Goal: Task Accomplishment & Management: Use online tool/utility

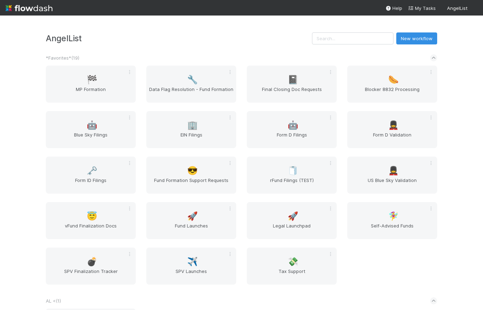
scroll to position [199, 0]
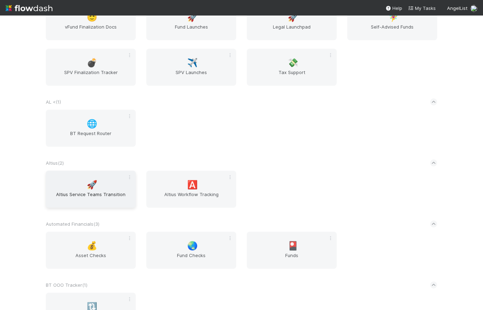
click at [102, 191] on span "Altius Service Teams Transition" at bounding box center [91, 198] width 84 height 14
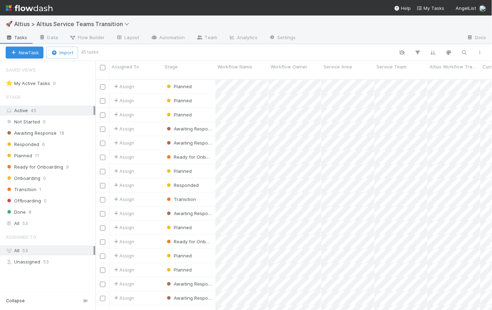
scroll to position [232, 392]
drag, startPoint x: 99, startPoint y: 69, endPoint x: 73, endPoint y: 70, distance: 26.1
click at [73, 70] on div "Saved Views ⭐ My Active Tasks 0 Stage Active 45 Not Started 0 Awaiting Response…" at bounding box center [47, 185] width 95 height 249
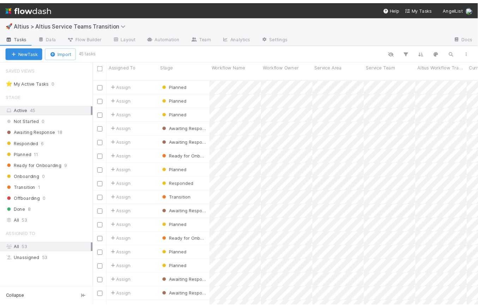
scroll to position [5, 5]
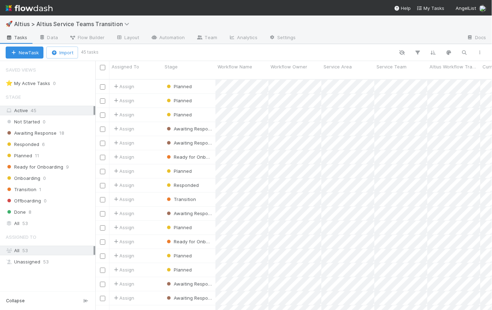
drag, startPoint x: 96, startPoint y: 68, endPoint x: 80, endPoint y: 67, distance: 15.9
click at [80, 67] on div "Saved Views ⭐ My Active Tasks 0 Stage Active 45 Not Started 0 Awaiting Response…" at bounding box center [47, 185] width 95 height 249
click at [148, 52] on div at bounding box center [292, 52] width 390 height 9
click at [419, 50] on icon "button" at bounding box center [417, 52] width 7 height 6
click at [304, 70] on button "Add Filter" at bounding box center [310, 73] width 212 height 10
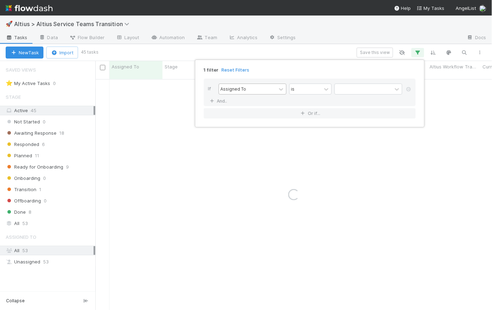
click at [249, 90] on div "Assigned To" at bounding box center [247, 89] width 57 height 10
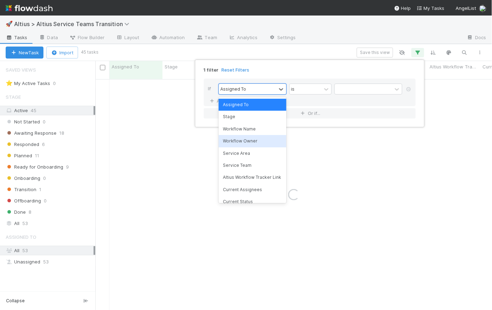
click at [254, 144] on div "Workflow Owner" at bounding box center [252, 141] width 68 height 12
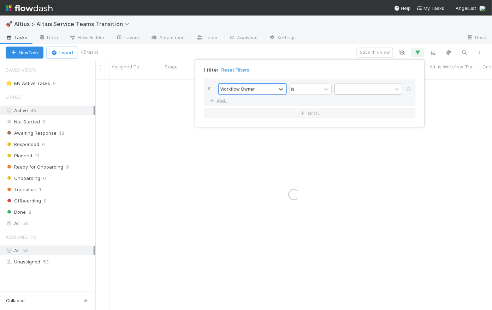
click at [341, 90] on div at bounding box center [363, 89] width 57 height 10
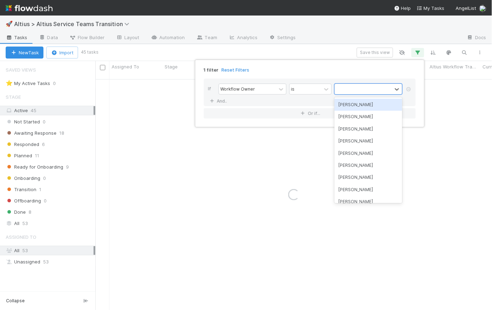
click at [349, 107] on div "[PERSON_NAME]" at bounding box center [368, 105] width 68 height 12
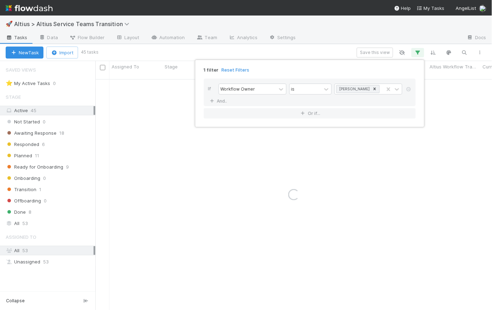
click at [326, 43] on div "1 filter Reset Filters If Workflow Owner is Catherine Lambright And.. Or if..." at bounding box center [246, 155] width 492 height 310
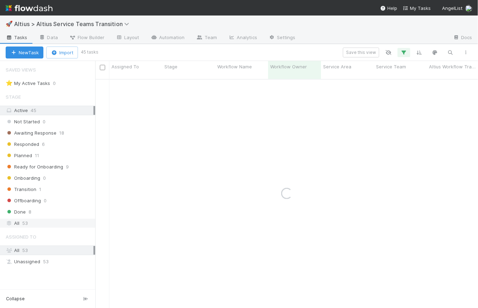
click at [48, 221] on div "All 53" at bounding box center [50, 223] width 88 height 9
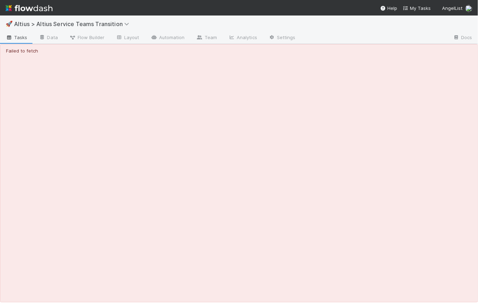
click at [90, 2] on nav "Help My Tasks AngelList" at bounding box center [239, 8] width 478 height 16
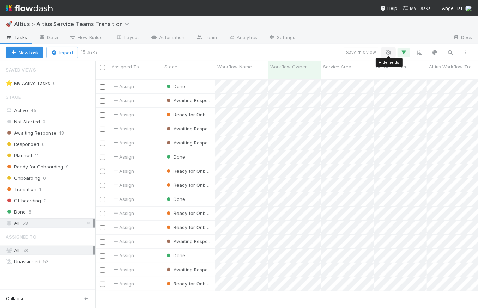
click at [389, 52] on icon "button" at bounding box center [388, 52] width 7 height 6
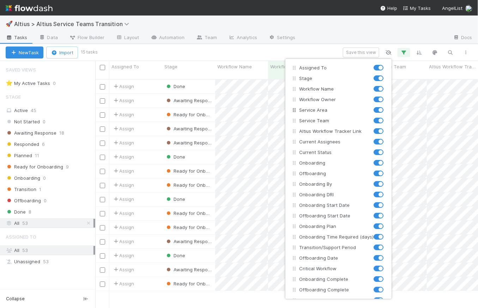
click at [386, 107] on label at bounding box center [386, 107] width 0 height 0
click at [379, 109] on input "checkbox" at bounding box center [377, 110] width 6 height 6
checkbox input "false"
click at [386, 96] on label at bounding box center [386, 96] width 0 height 0
click at [379, 100] on input "checkbox" at bounding box center [377, 99] width 6 height 6
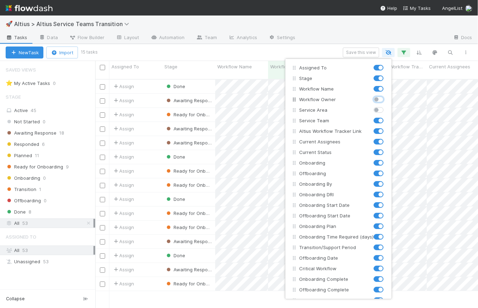
checkbox input "false"
click at [314, 53] on div "Assigned To Stage Workflow Name Workflow Owner Service Area Service Team Altius…" at bounding box center [239, 154] width 478 height 308
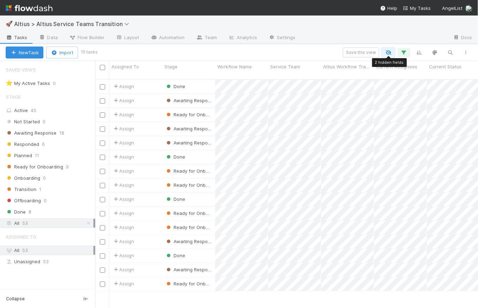
click at [391, 51] on icon "button" at bounding box center [388, 52] width 7 height 6
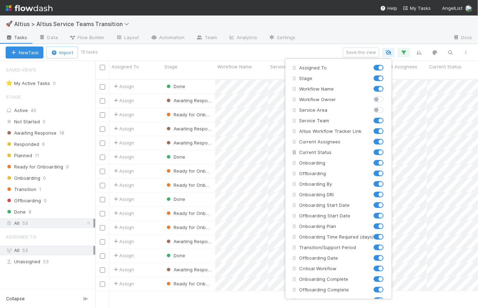
click at [386, 149] on label at bounding box center [386, 149] width 0 height 0
click at [379, 153] on input "checkbox" at bounding box center [377, 152] width 6 height 6
checkbox input "false"
click at [311, 43] on div "Assigned To Stage Workflow Name Workflow Owner Service Area Service Team Altius…" at bounding box center [239, 154] width 478 height 308
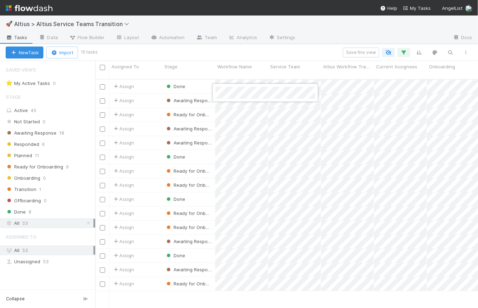
click at [320, 46] on div at bounding box center [239, 154] width 478 height 308
click at [320, 46] on div "New Task Import 15 tasks Save this view" at bounding box center [239, 52] width 478 height 17
click at [326, 48] on div "Save this view" at bounding box center [285, 53] width 378 height 10
click at [151, 95] on div "Assign" at bounding box center [135, 101] width 53 height 14
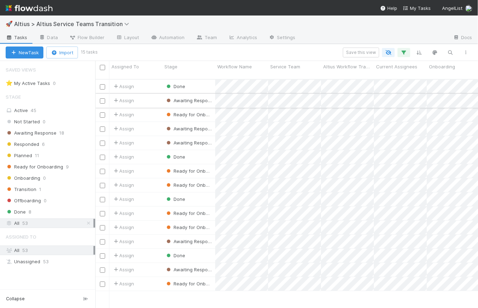
click at [149, 95] on div "Assign" at bounding box center [135, 101] width 53 height 14
click at [202, 195] on div at bounding box center [239, 154] width 478 height 308
click at [195, 292] on div "Assign Done 1 8/7/25, 2:55:17 PM 8/13/25, 9:41:46 AM Assign Awaiting Response 1…" at bounding box center [286, 197] width 383 height 235
click at [151, 97] on div "Assign" at bounding box center [135, 101] width 53 height 14
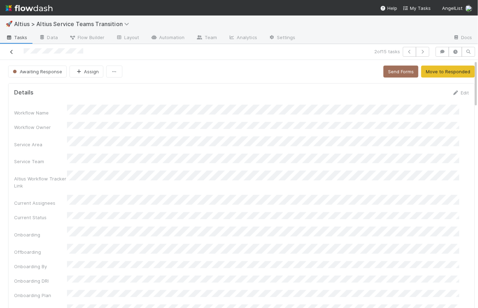
click at [11, 52] on icon at bounding box center [11, 52] width 7 height 5
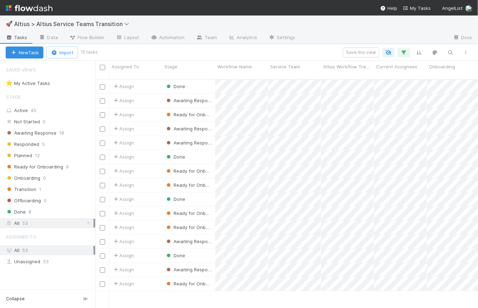
scroll to position [230, 378]
click at [154, 94] on div "Assign" at bounding box center [135, 101] width 53 height 14
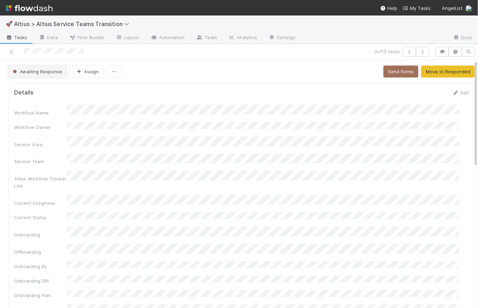
click at [38, 69] on span "Awaiting Response" at bounding box center [36, 72] width 51 height 6
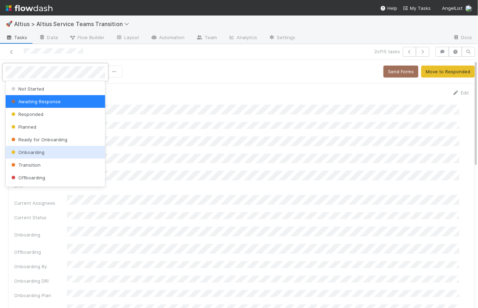
scroll to position [11, 0]
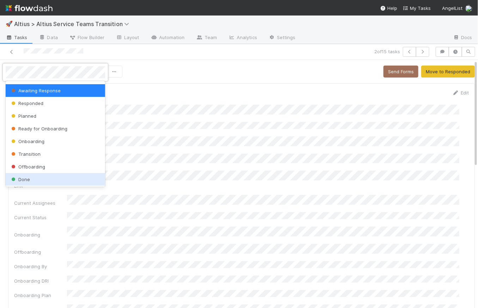
click at [58, 179] on div "Done" at bounding box center [56, 179] width 100 height 13
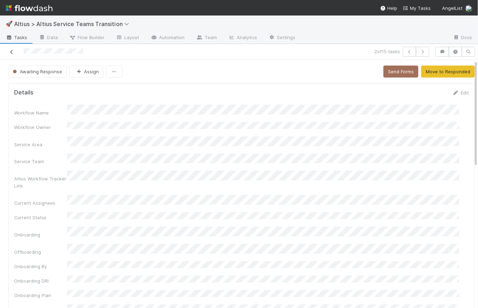
click at [11, 50] on icon at bounding box center [11, 52] width 7 height 5
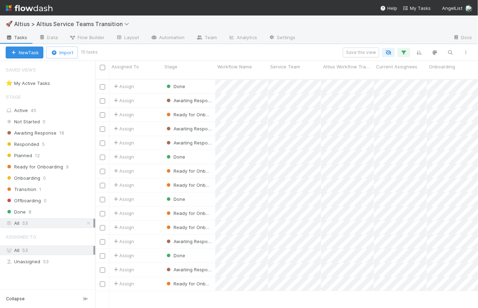
scroll to position [230, 378]
click at [392, 52] on icon "button" at bounding box center [388, 52] width 7 height 6
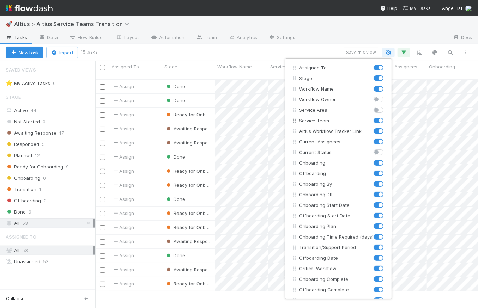
click at [386, 117] on label at bounding box center [386, 117] width 0 height 0
click at [378, 120] on input "checkbox" at bounding box center [377, 120] width 6 height 6
checkbox input "false"
click at [315, 48] on div "Assigned To Stage Workflow Name Workflow Owner Service Area Service Team Altius…" at bounding box center [239, 154] width 478 height 308
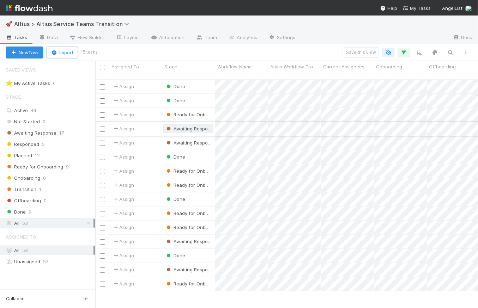
click at [191, 126] on span "Awaiting Response" at bounding box center [190, 129] width 51 height 6
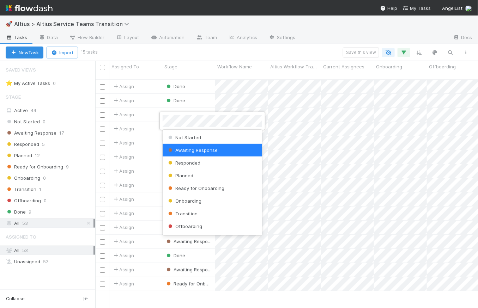
click at [220, 49] on div at bounding box center [239, 154] width 478 height 308
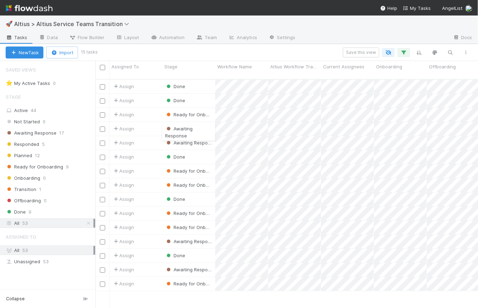
click at [298, 52] on div "Save this view" at bounding box center [285, 53] width 378 height 10
click at [72, 121] on div "Not Started 0" at bounding box center [51, 122] width 90 height 9
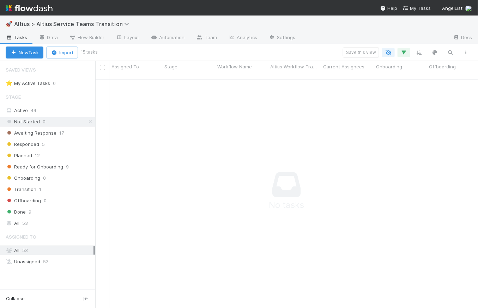
scroll to position [225, 378]
click at [92, 121] on icon at bounding box center [90, 122] width 7 height 5
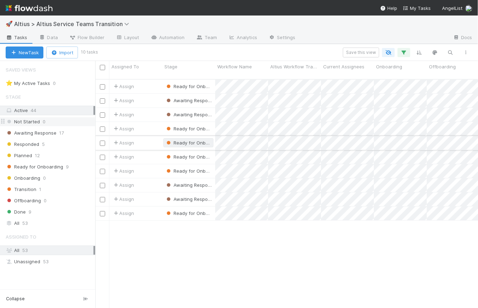
click at [194, 140] on span "Ready for Onboarding" at bounding box center [194, 143] width 58 height 6
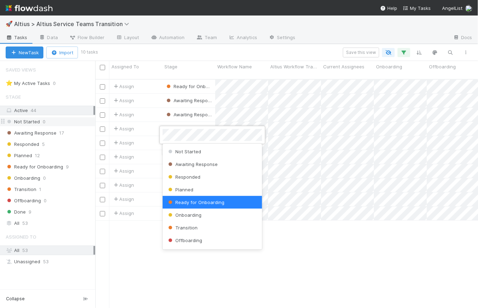
scroll to position [11, 0]
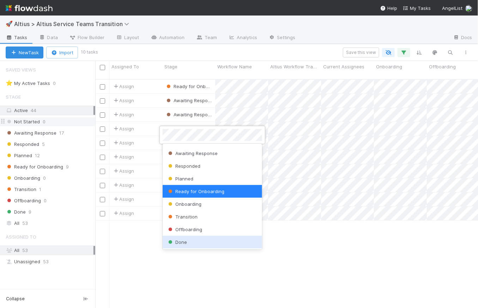
click at [207, 245] on div "Done" at bounding box center [213, 242] width 100 height 13
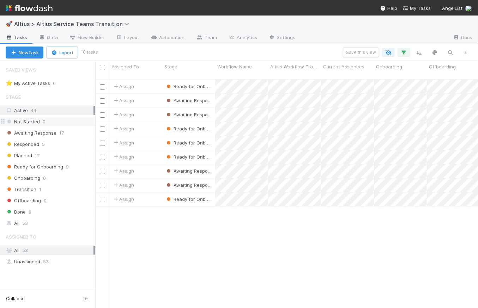
click at [237, 235] on div "Assign Ready for Onboarding 1 8/7/25, 2:55:17 PM 8/13/25, 9:41:25 AM Assign Awa…" at bounding box center [286, 197] width 383 height 235
click at [195, 84] on span "Ready for Onboarding" at bounding box center [194, 87] width 58 height 6
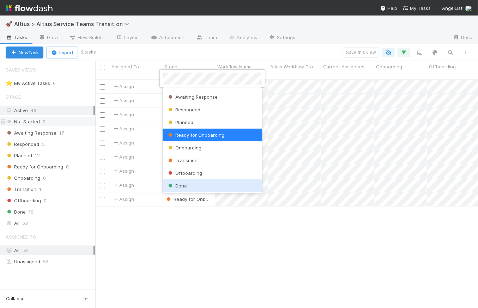
click at [186, 187] on span "Done" at bounding box center [177, 186] width 20 height 6
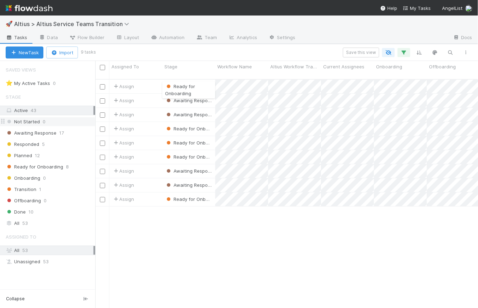
click at [211, 237] on div "Assign Ready for Onboarding 1 8/7/25, 2:55:17 PM 8/13/25, 9:41:25 AM Assign Awa…" at bounding box center [286, 197] width 383 height 235
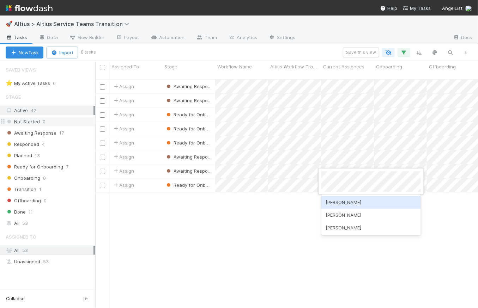
click at [264, 211] on div at bounding box center [239, 154] width 478 height 308
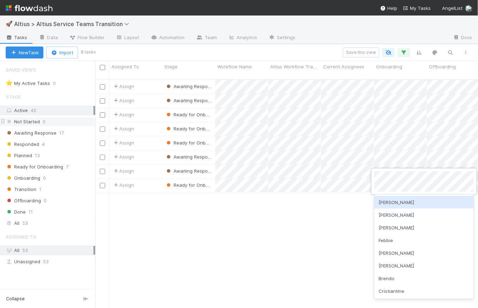
click at [277, 216] on div at bounding box center [239, 154] width 478 height 308
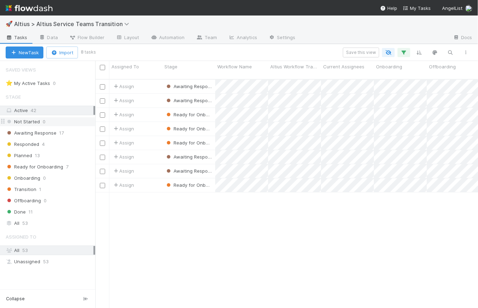
drag, startPoint x: 235, startPoint y: 213, endPoint x: 239, endPoint y: 212, distance: 3.6
click at [235, 212] on div "Assign Awaiting Response 1 8/7/25, 2:55:16 PM 8/13/25, 9:43:00 AM Assign Awaiti…" at bounding box center [286, 197] width 383 height 235
click at [270, 202] on div "Assign Awaiting Response 1 8/7/25, 2:55:16 PM 8/13/25, 9:43:00 AM Assign Awaiti…" at bounding box center [286, 197] width 383 height 235
click at [327, 49] on div "Save this view" at bounding box center [284, 53] width 379 height 10
click at [406, 50] on icon "button" at bounding box center [404, 52] width 7 height 6
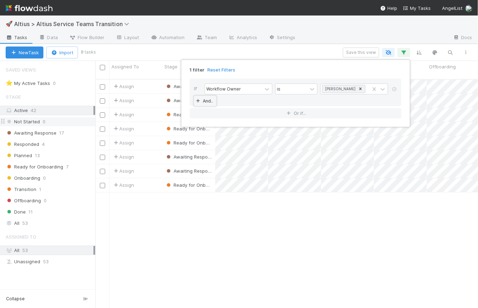
click at [210, 106] on link "And.." at bounding box center [205, 101] width 22 height 10
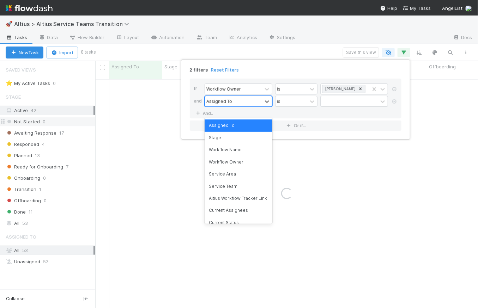
click at [228, 104] on div "Assigned To" at bounding box center [219, 101] width 26 height 6
click at [228, 137] on div "Stage" at bounding box center [239, 138] width 68 height 12
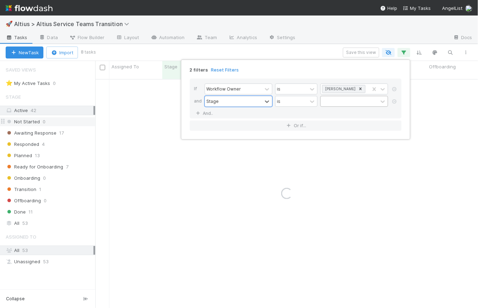
click at [336, 107] on div at bounding box center [349, 101] width 57 height 10
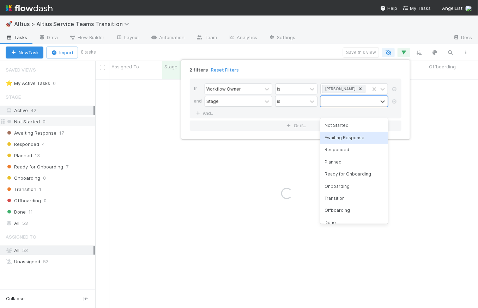
click at [343, 140] on div "Awaiting Response" at bounding box center [354, 138] width 68 height 12
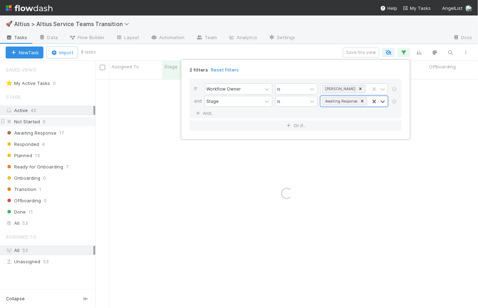
click at [328, 51] on div "2 filters Reset Filters If Workflow Owner is Catherine Lambright and Stage is o…" at bounding box center [239, 154] width 478 height 308
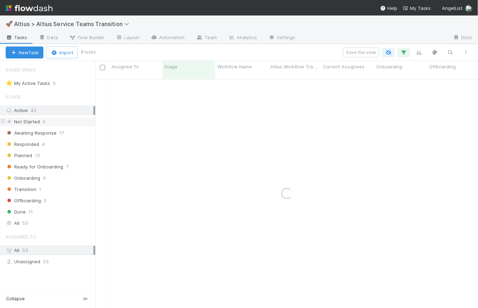
click at [327, 50] on div "Save this view" at bounding box center [284, 53] width 379 height 10
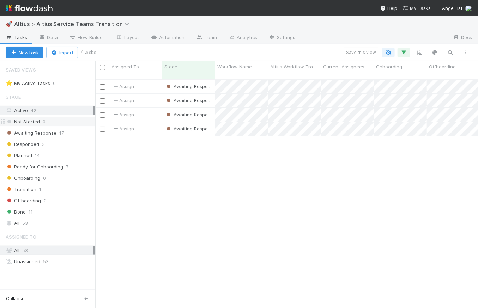
scroll to position [230, 378]
click at [155, 80] on div "Assign" at bounding box center [135, 87] width 53 height 14
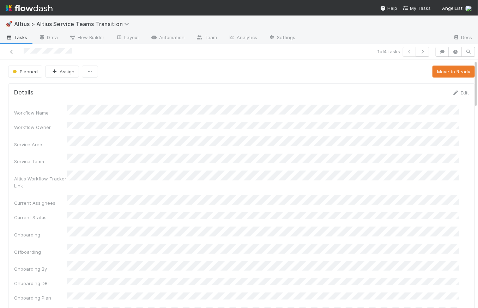
click at [182, 72] on div "Planned Assign Move to Ready" at bounding box center [241, 72] width 467 height 12
click at [12, 51] on icon at bounding box center [11, 52] width 7 height 5
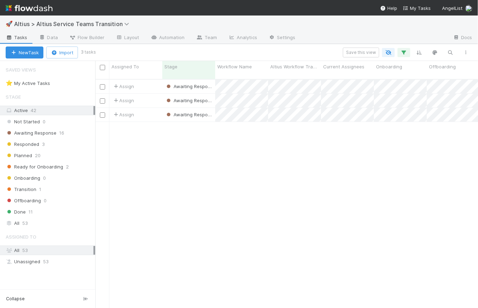
scroll to position [230, 378]
click at [148, 94] on div "Assign" at bounding box center [135, 101] width 53 height 14
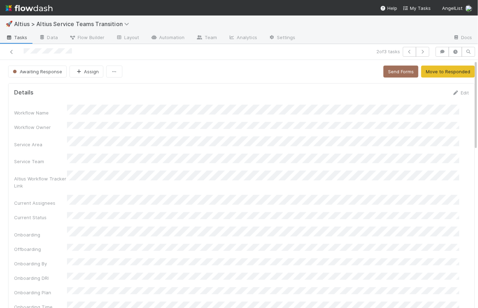
click at [148, 77] on div "Awaiting Response Assign Send Forms Move to Responded" at bounding box center [241, 72] width 467 height 12
click at [454, 93] on link "Edit" at bounding box center [460, 93] width 17 height 6
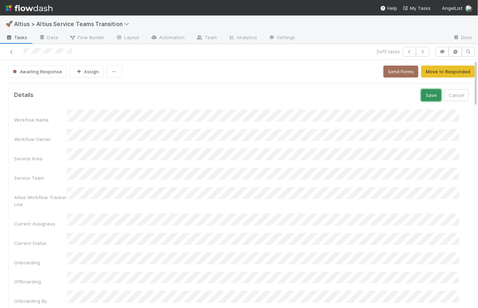
click at [422, 94] on button "Save" at bounding box center [431, 95] width 20 height 12
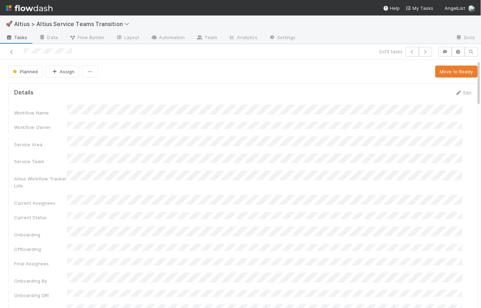
click at [19, 40] on span "Tasks" at bounding box center [17, 37] width 22 height 7
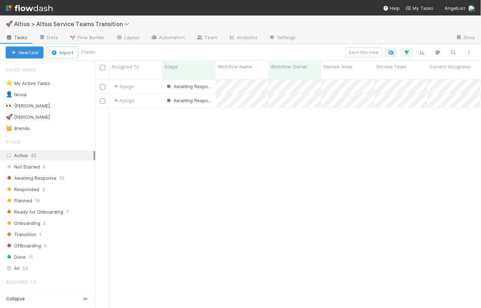
scroll to position [230, 381]
click at [155, 80] on div "Assign" at bounding box center [135, 87] width 53 height 14
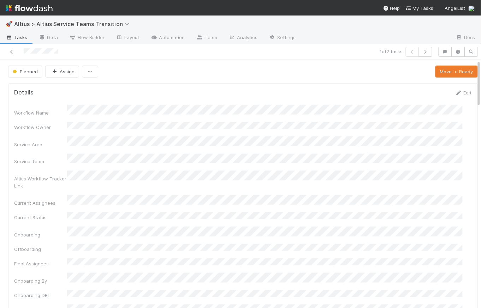
click at [20, 38] on span "Tasks" at bounding box center [17, 37] width 22 height 7
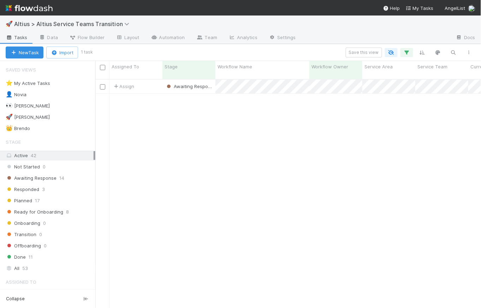
scroll to position [230, 381]
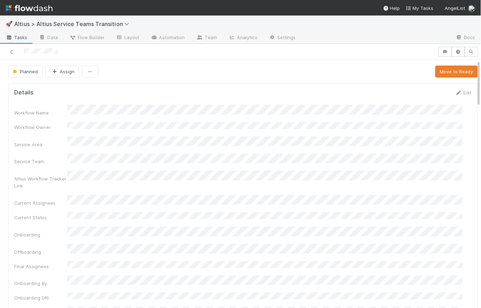
click at [24, 36] on span "Tasks" at bounding box center [17, 37] width 22 height 7
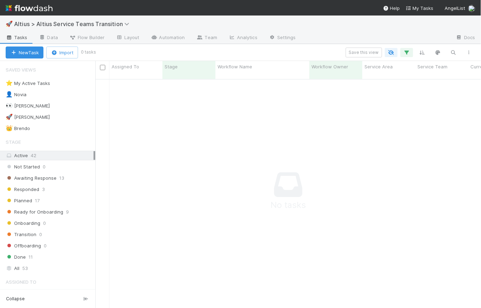
scroll to position [225, 381]
click at [20, 95] on div "👤 Novia" at bounding box center [16, 94] width 21 height 9
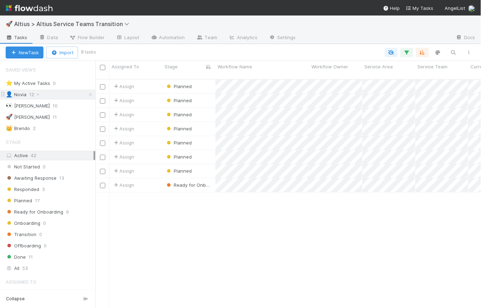
scroll to position [230, 381]
click at [407, 51] on icon "button" at bounding box center [406, 52] width 7 height 6
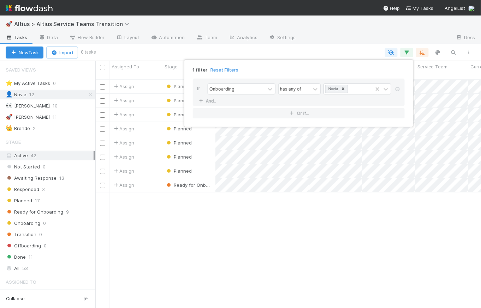
click at [346, 49] on div "1 filter Reset Filters If Onboarding has any of Novia And.. Or if..." at bounding box center [240, 154] width 481 height 308
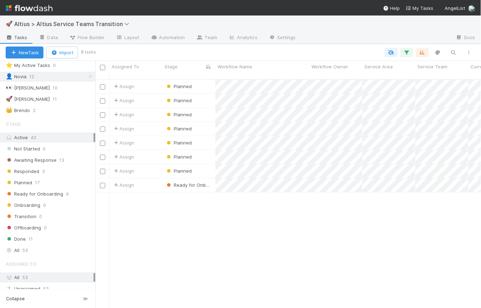
scroll to position [23, 0]
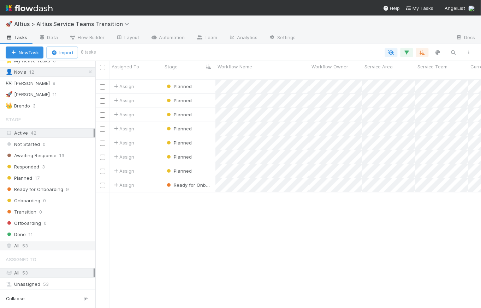
click at [35, 245] on div "All 53" at bounding box center [50, 246] width 88 height 9
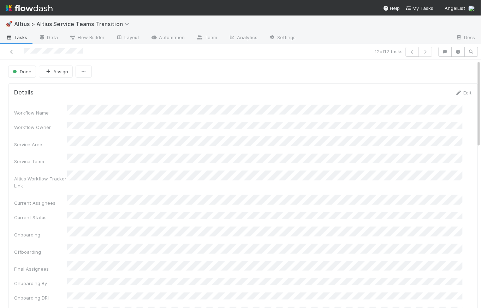
click at [59, 113] on div "Workflow Name" at bounding box center [242, 111] width 457 height 12
click at [11, 52] on icon at bounding box center [11, 52] width 7 height 5
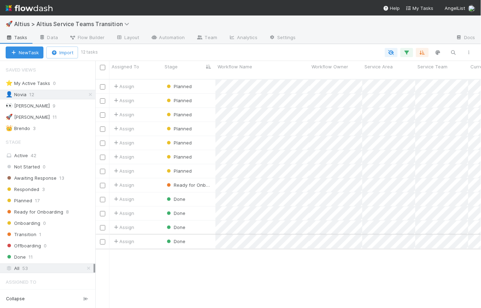
click at [205, 236] on div "Done" at bounding box center [188, 242] width 53 height 14
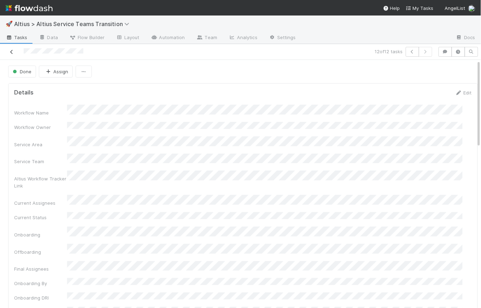
click at [11, 53] on icon at bounding box center [11, 52] width 7 height 5
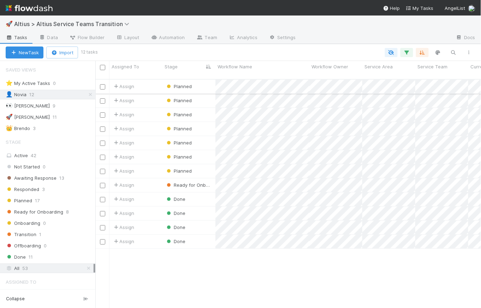
click at [205, 80] on div "Planned" at bounding box center [188, 87] width 53 height 14
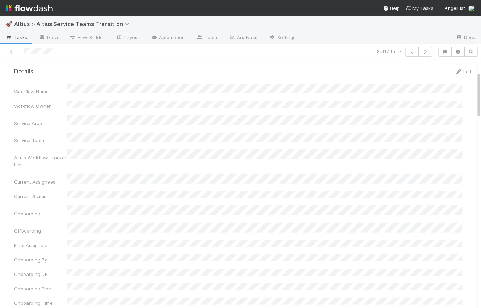
scroll to position [16, 0]
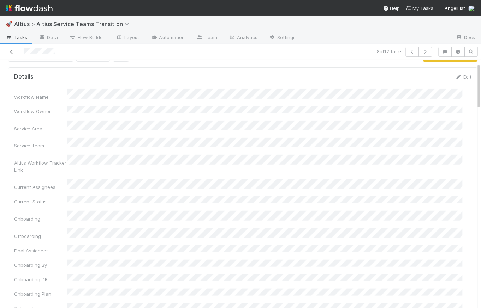
click at [12, 53] on icon at bounding box center [11, 52] width 7 height 5
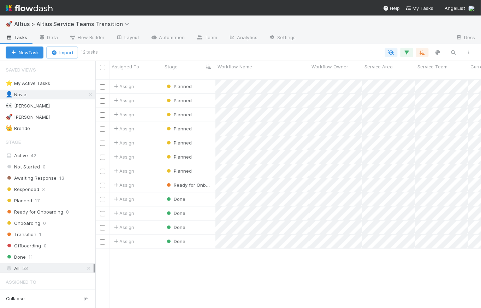
scroll to position [230, 381]
click at [148, 195] on div "Assign" at bounding box center [135, 200] width 53 height 14
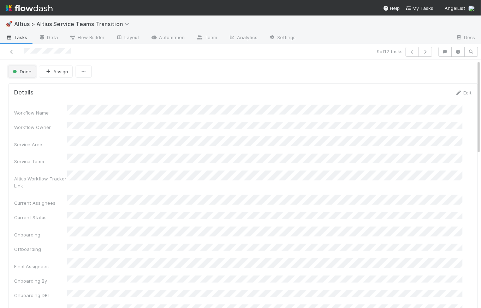
click at [27, 75] on button "Done" at bounding box center [22, 72] width 28 height 12
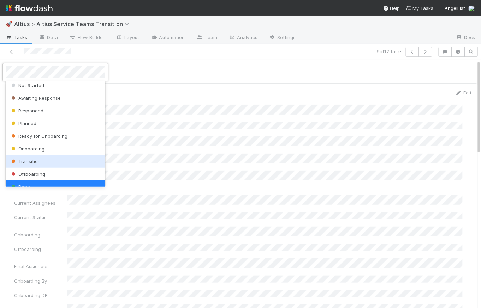
scroll to position [2, 0]
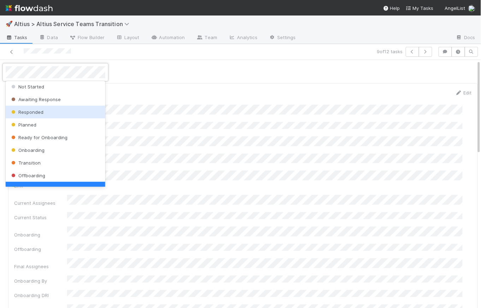
click at [163, 66] on div at bounding box center [240, 154] width 481 height 308
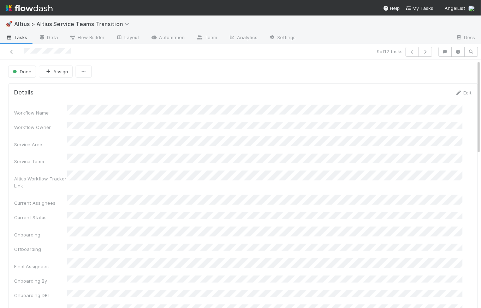
click at [21, 37] on span "Tasks" at bounding box center [17, 37] width 22 height 7
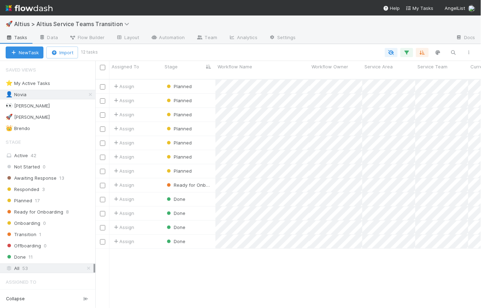
scroll to position [230, 381]
click at [206, 137] on div "Planned" at bounding box center [188, 143] width 53 height 14
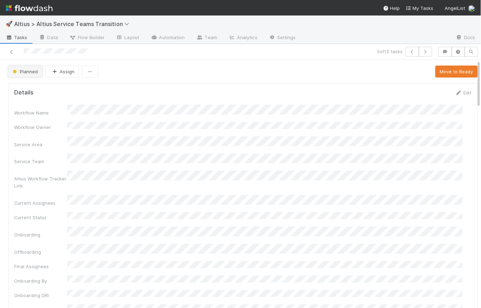
click at [30, 70] on span "Planned" at bounding box center [24, 72] width 26 height 6
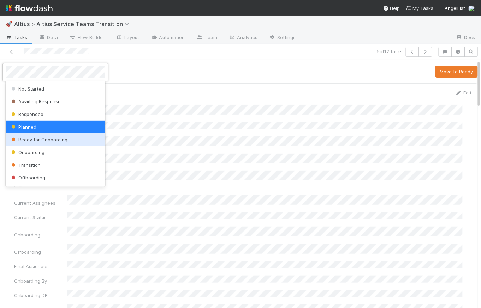
scroll to position [11, 0]
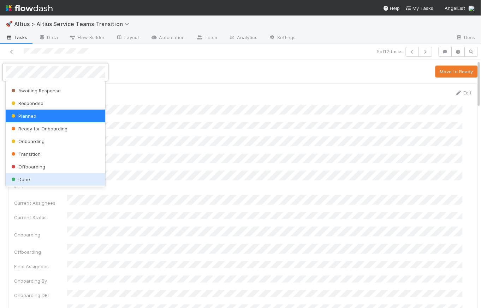
click at [43, 180] on div "Done" at bounding box center [56, 179] width 100 height 13
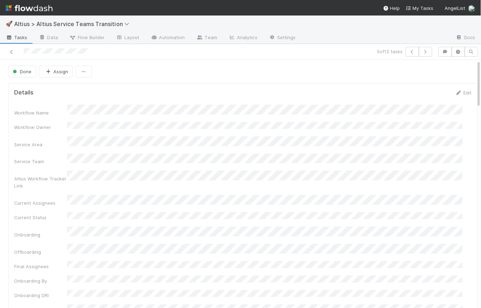
click at [175, 72] on div "Done Assign" at bounding box center [242, 72] width 469 height 12
click at [11, 50] on icon at bounding box center [11, 52] width 7 height 5
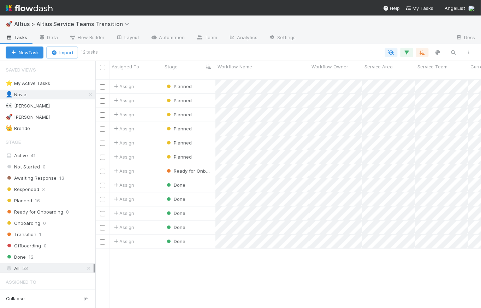
scroll to position [230, 381]
click at [36, 10] on img at bounding box center [29, 8] width 47 height 12
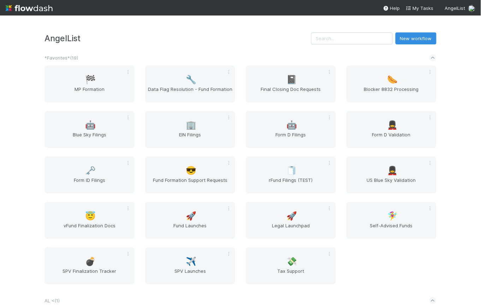
click at [120, 41] on h3 "AngelList" at bounding box center [177, 39] width 266 height 10
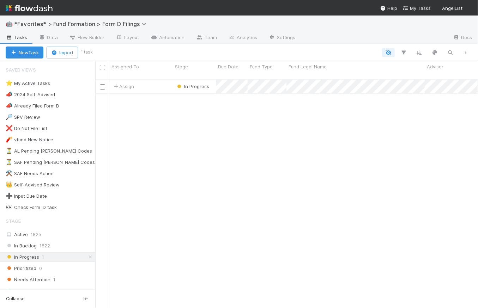
scroll to position [230, 378]
click at [89, 256] on icon at bounding box center [90, 257] width 7 height 5
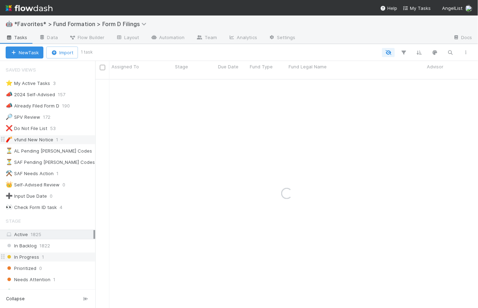
click at [30, 138] on div "🧨 vfund New Notice" at bounding box center [30, 140] width 48 height 9
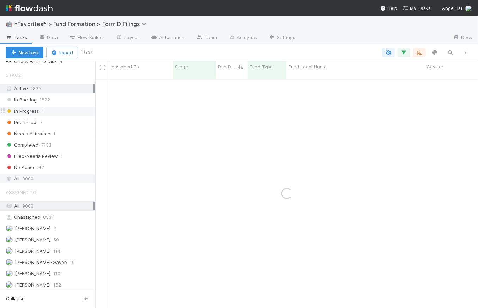
click at [38, 176] on div "All 9000" at bounding box center [50, 179] width 88 height 9
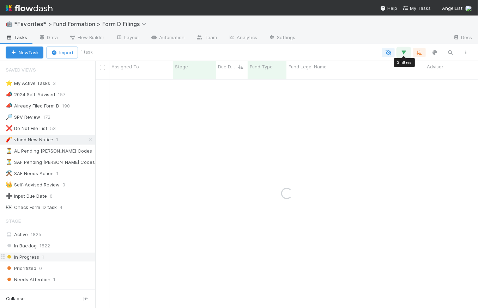
click at [404, 49] on button "button" at bounding box center [404, 52] width 13 height 9
click at [86, 141] on div "Loading..." at bounding box center [239, 154] width 478 height 308
click at [87, 138] on icon at bounding box center [90, 140] width 7 height 5
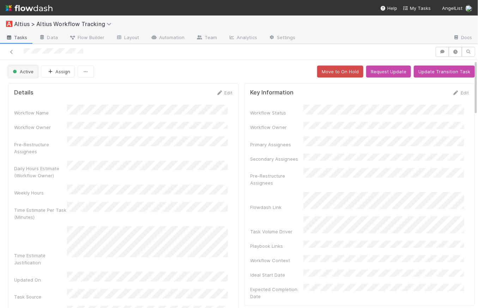
click at [29, 76] on button "Active" at bounding box center [23, 72] width 30 height 12
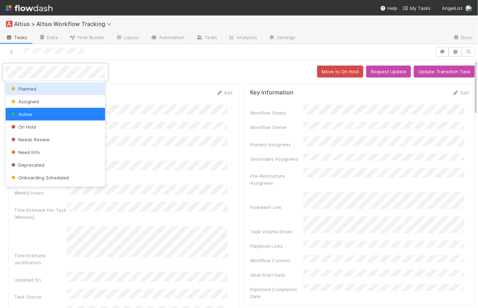
click at [216, 67] on div at bounding box center [239, 154] width 478 height 308
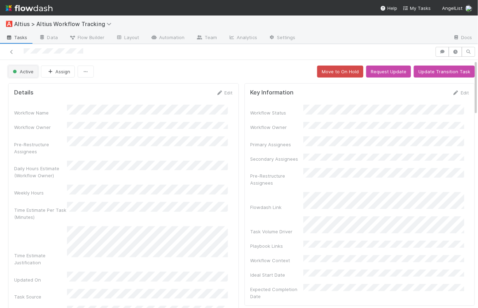
click at [21, 76] on button "Active" at bounding box center [23, 72] width 30 height 12
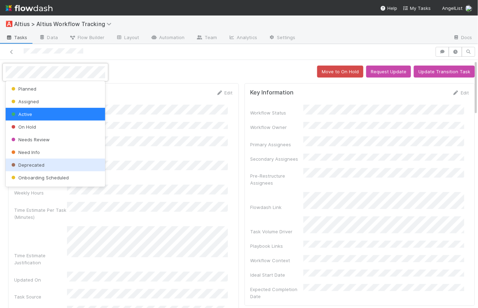
click at [53, 168] on div "Deprecated" at bounding box center [56, 165] width 100 height 13
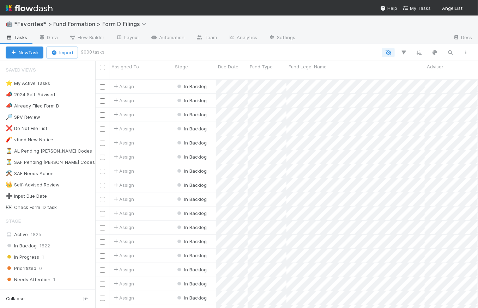
scroll to position [230, 378]
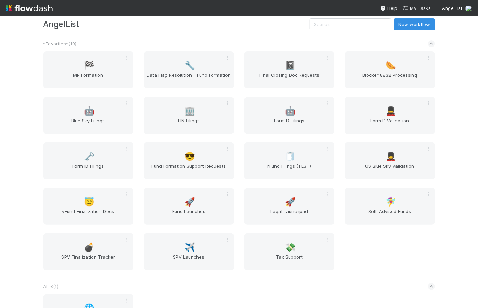
scroll to position [200, 0]
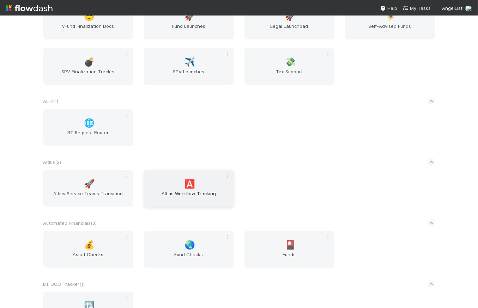
click at [189, 199] on span "Altius Workflow Tracking" at bounding box center [189, 197] width 84 height 14
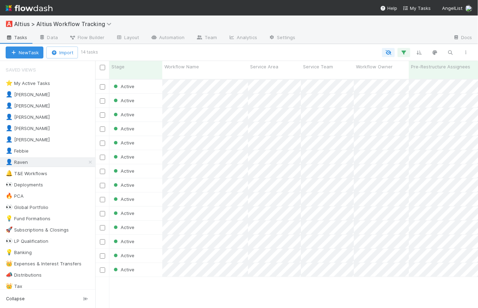
scroll to position [230, 378]
click at [17, 107] on div "👤 Karen" at bounding box center [28, 106] width 44 height 9
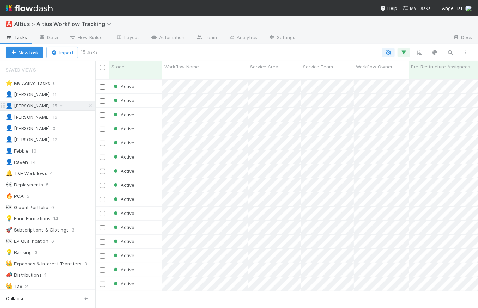
scroll to position [230, 378]
click at [405, 53] on icon "button" at bounding box center [404, 52] width 7 height 6
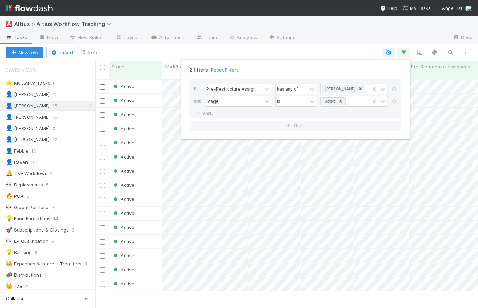
click at [279, 46] on div "2 filters Reset Filters If Pre-Restructure Assignees has any of Karen and Stage…" at bounding box center [239, 154] width 478 height 308
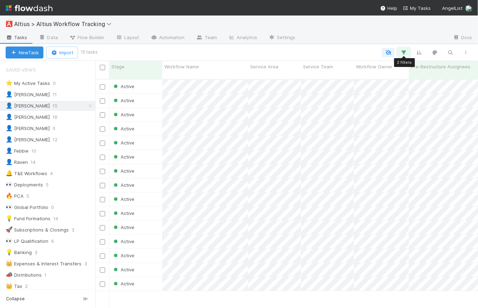
click at [407, 50] on icon "button" at bounding box center [404, 52] width 7 height 6
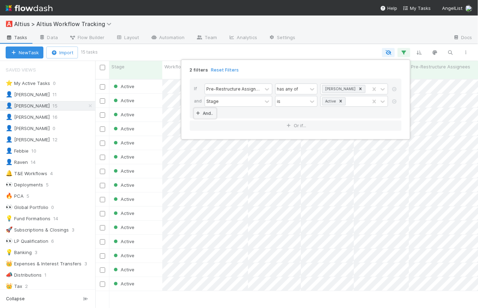
click at [206, 113] on link "And.." at bounding box center [205, 113] width 22 height 10
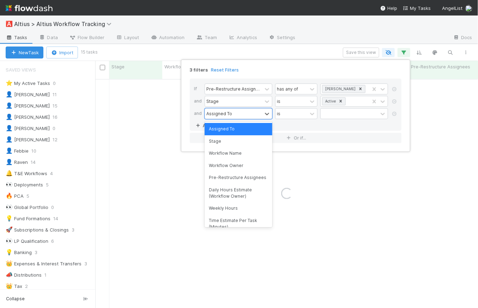
click at [234, 112] on div "Assigned To" at bounding box center [233, 114] width 57 height 10
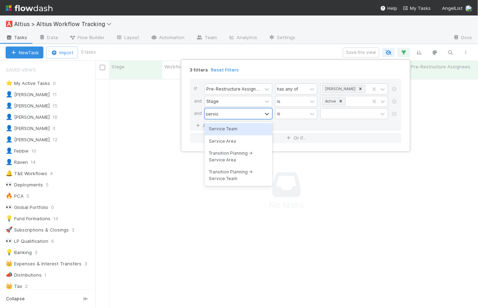
type input "service"
click at [240, 139] on div "Service Area" at bounding box center [239, 142] width 68 height 12
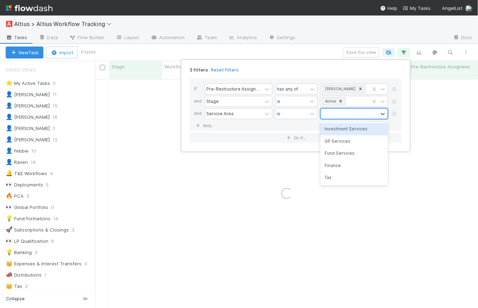
click at [330, 114] on div at bounding box center [349, 114] width 57 height 10
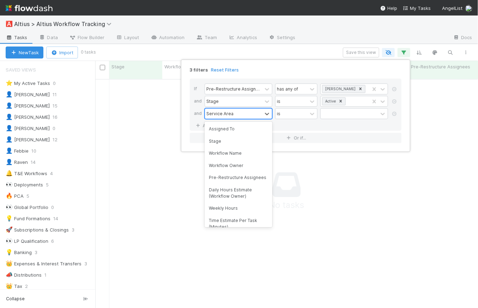
click at [223, 112] on div "Service Area" at bounding box center [219, 113] width 27 height 6
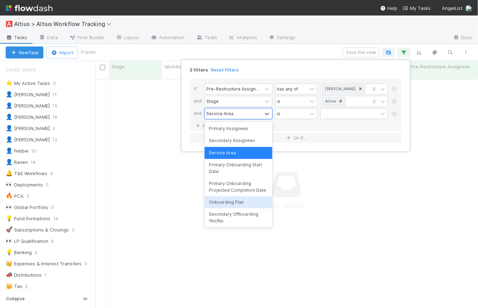
scroll to position [295, 0]
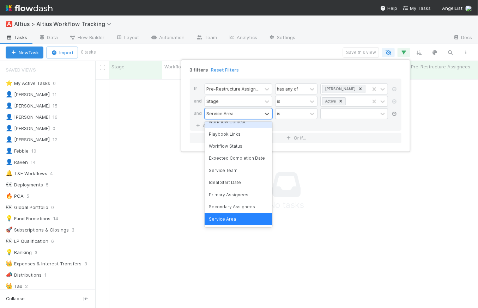
click at [394, 114] on icon at bounding box center [394, 114] width 7 height 4
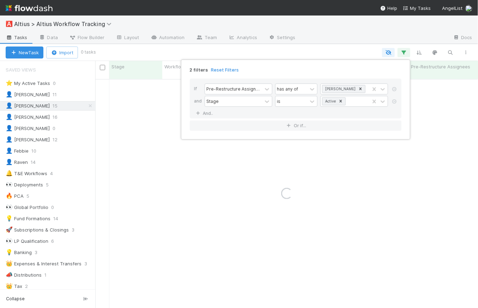
click at [314, 54] on div "2 filters Reset Filters If Pre-Restructure Assignees has any of Karen and Stage…" at bounding box center [239, 154] width 478 height 308
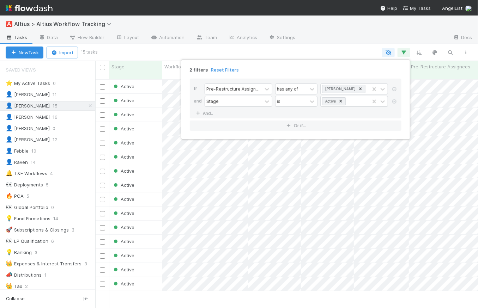
scroll to position [230, 378]
click at [315, 54] on div "2 filters Reset Filters If Pre-Restructure Assignees has any of Karen and Stage…" at bounding box center [239, 154] width 478 height 308
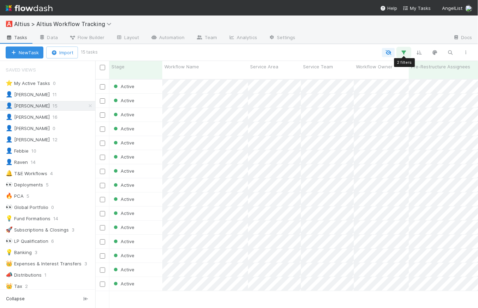
click at [404, 48] on button "button" at bounding box center [404, 52] width 13 height 9
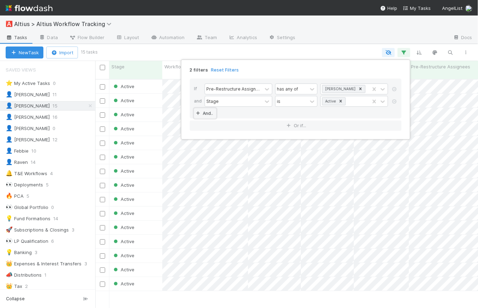
click at [210, 114] on link "And.." at bounding box center [205, 113] width 22 height 10
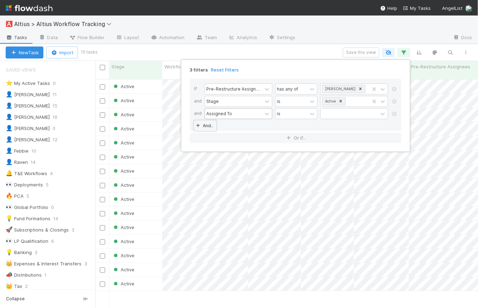
scroll to position [230, 378]
click at [227, 118] on div "Assigned To" at bounding box center [233, 114] width 57 height 10
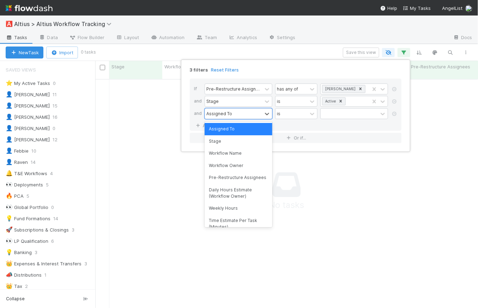
scroll to position [225, 378]
click at [234, 167] on div "Workflow Owner" at bounding box center [239, 166] width 68 height 12
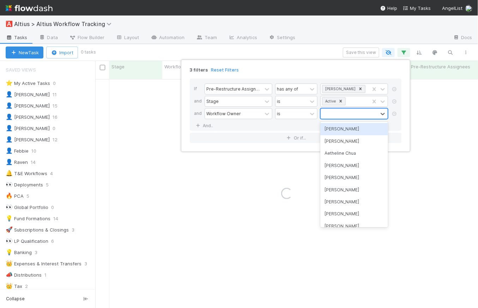
click at [333, 116] on div at bounding box center [349, 114] width 57 height 10
click at [348, 130] on div "[PERSON_NAME]" at bounding box center [354, 129] width 68 height 12
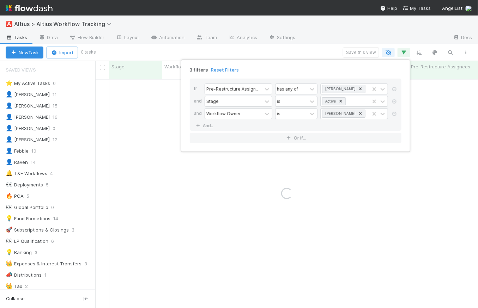
click at [330, 48] on div "3 filters Reset Filters If Pre-Restructure Assignees has any of Karen and Stage…" at bounding box center [239, 154] width 478 height 308
click at [330, 48] on div "Save this view" at bounding box center [284, 53] width 379 height 10
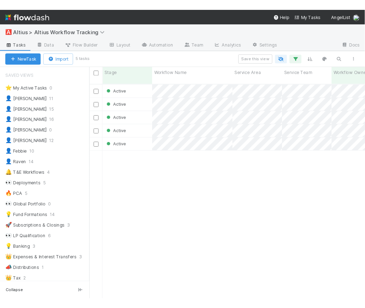
scroll to position [5, 5]
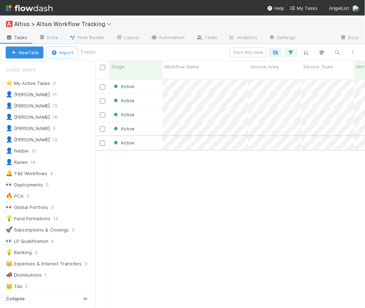
click at [158, 136] on div "Active" at bounding box center [135, 143] width 53 height 14
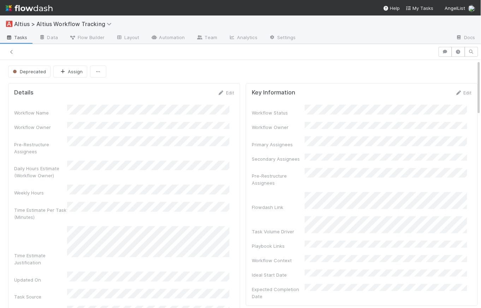
click at [171, 70] on div "Deprecated Assign" at bounding box center [242, 72] width 469 height 12
click at [19, 40] on span "Tasks" at bounding box center [17, 37] width 22 height 7
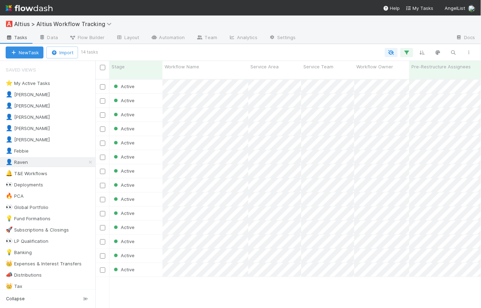
scroll to position [230, 381]
